Goal: Transaction & Acquisition: Purchase product/service

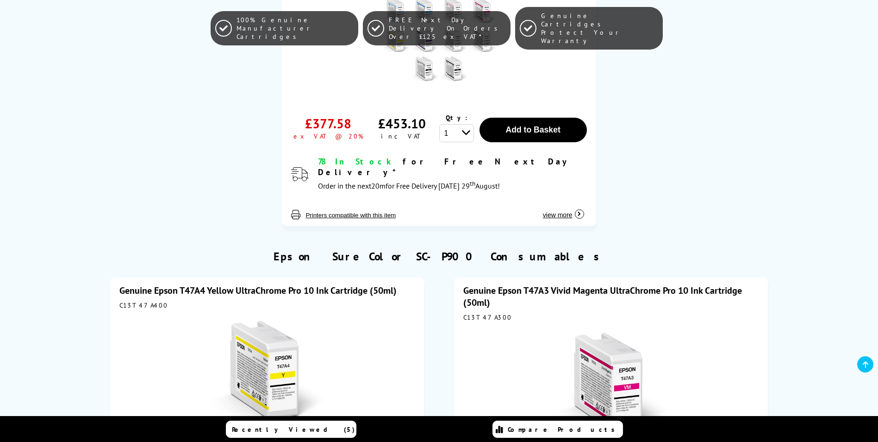
scroll to position [463, 0]
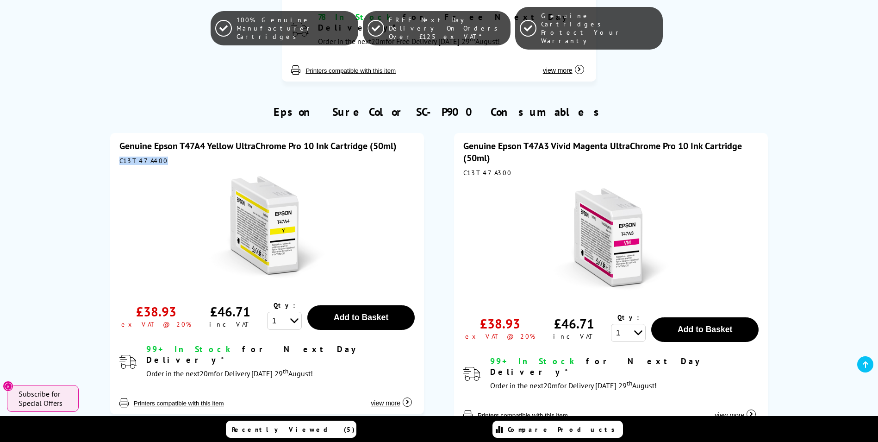
drag, startPoint x: 158, startPoint y: 151, endPoint x: 120, endPoint y: 150, distance: 38.4
click at [120, 156] on div "C13T47A400" at bounding box center [266, 160] width 295 height 8
drag, startPoint x: 120, startPoint y: 150, endPoint x: 129, endPoint y: 151, distance: 8.8
copy div "C13T47A400"
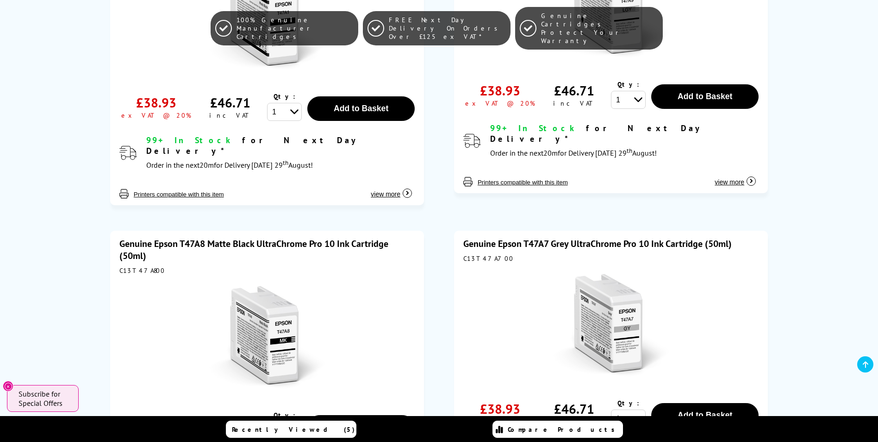
scroll to position [1342, 0]
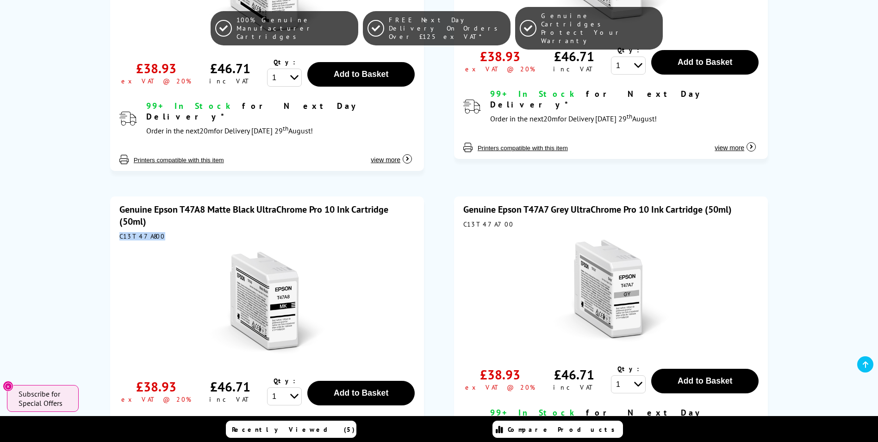
drag, startPoint x: 156, startPoint y: 193, endPoint x: 121, endPoint y: 194, distance: 34.7
click at [121, 232] on div "C13T47A800" at bounding box center [266, 236] width 295 height 8
drag, startPoint x: 121, startPoint y: 194, endPoint x: 128, endPoint y: 194, distance: 6.9
copy div "C13T47A800"
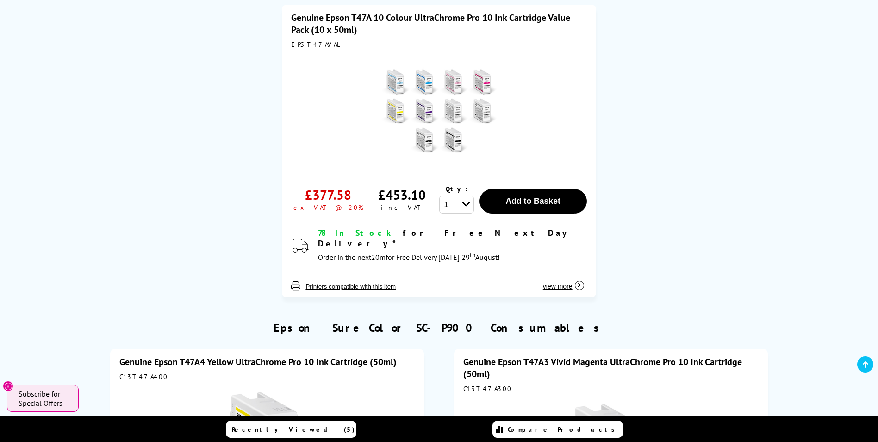
scroll to position [139, 0]
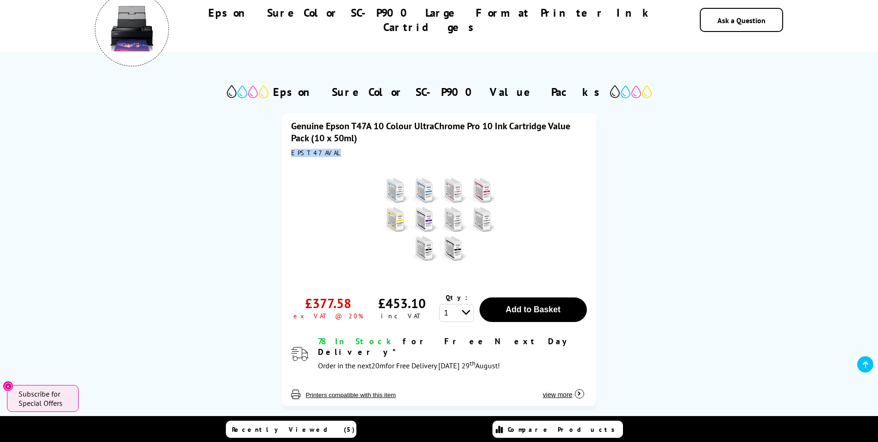
drag, startPoint x: 326, startPoint y: 153, endPoint x: 292, endPoint y: 152, distance: 34.7
click at [292, 152] on div "EPST47AVAL" at bounding box center [438, 153] width 295 height 8
drag, startPoint x: 292, startPoint y: 152, endPoint x: 311, endPoint y: 156, distance: 19.3
copy div "EPST47AVAL"
